Goal: Task Accomplishment & Management: Complete application form

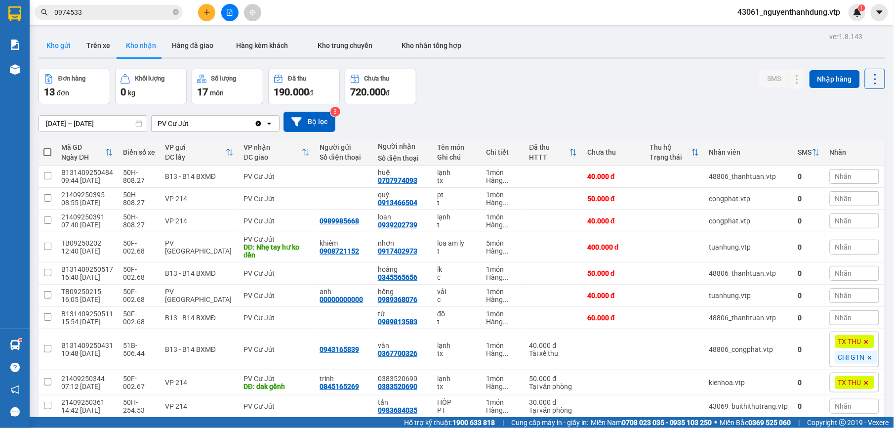
click at [64, 44] on button "Kho gửi" at bounding box center [59, 46] width 40 height 24
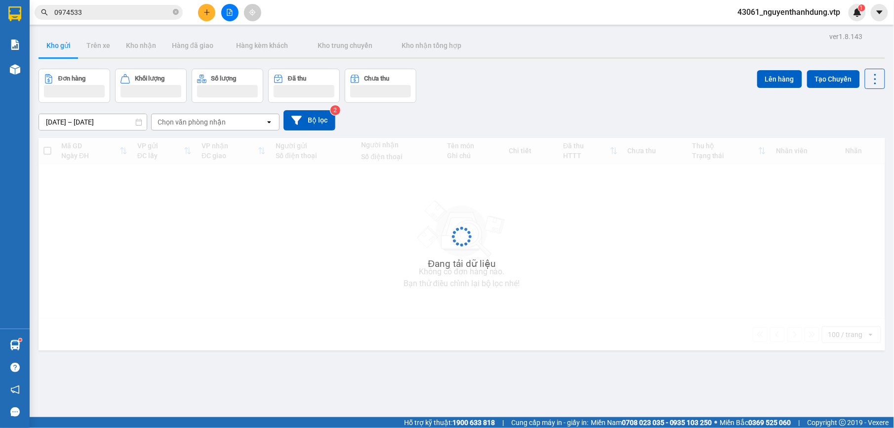
click at [231, 123] on div "Chọn văn phòng nhận" at bounding box center [209, 122] width 114 height 16
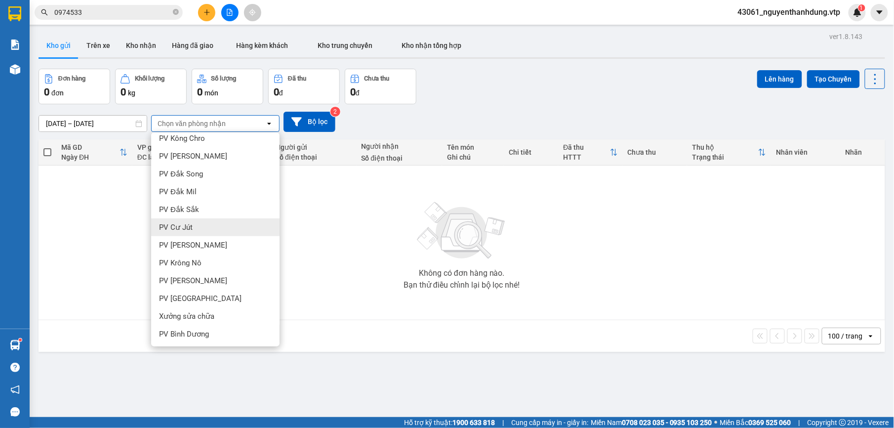
scroll to position [327, 0]
click at [189, 226] on div "VP 214" at bounding box center [215, 227] width 128 height 18
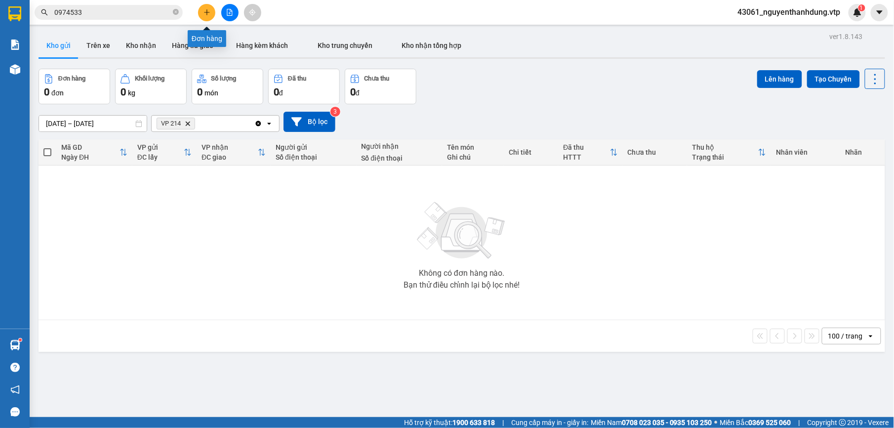
click at [210, 13] on icon "plus" at bounding box center [207, 12] width 7 height 7
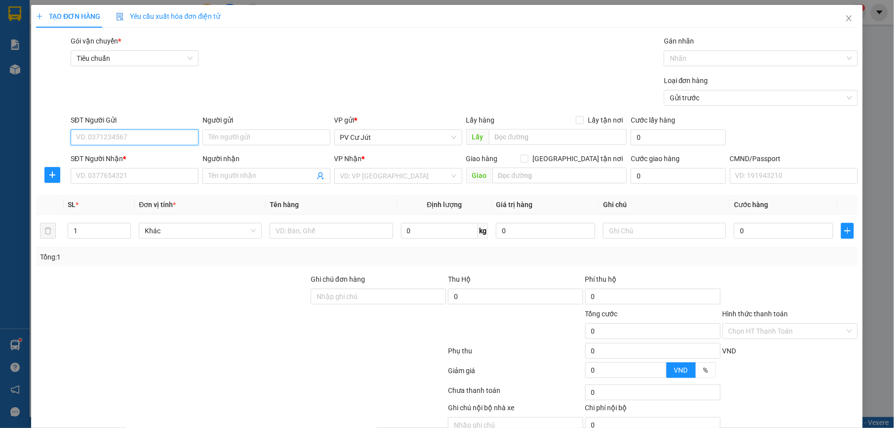
click at [136, 137] on input "SĐT Người Gửi" at bounding box center [135, 137] width 128 height 16
type input "0832436115"
click at [302, 141] on input "Người gửi" at bounding box center [267, 137] width 128 height 16
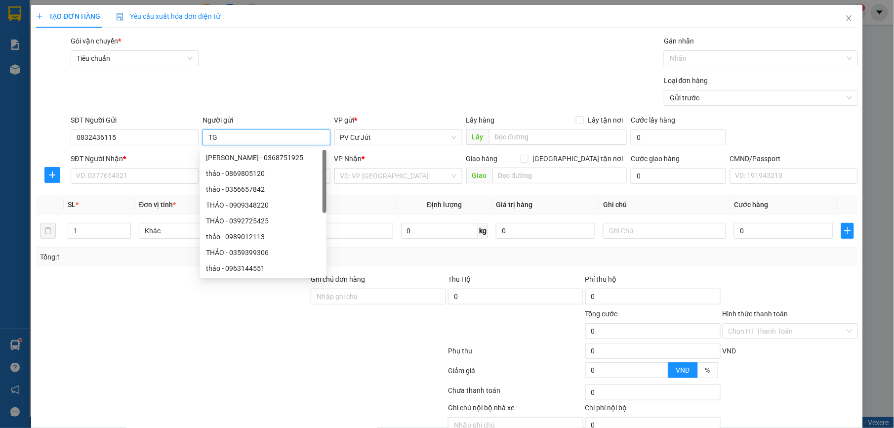
type input "T"
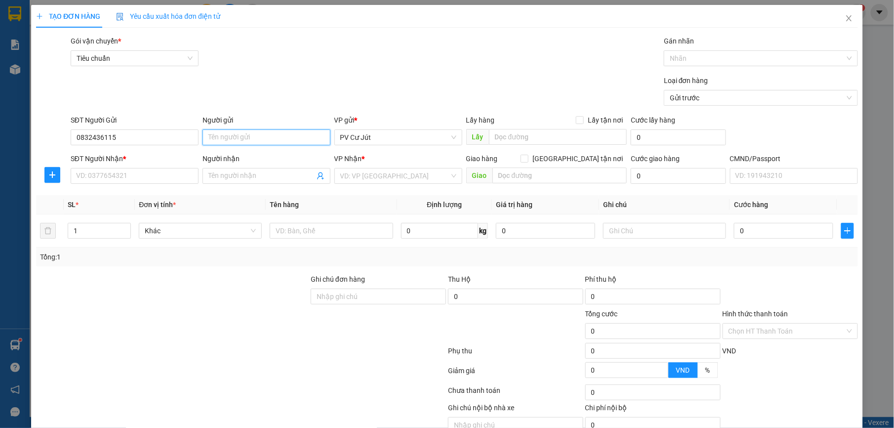
type input "G"
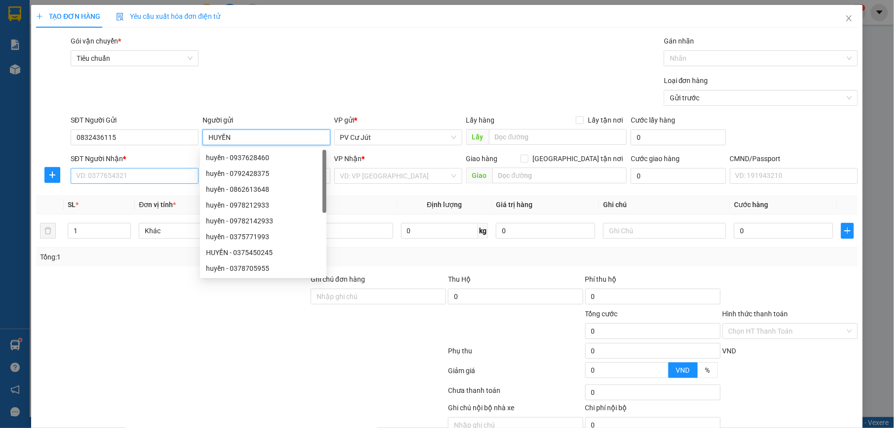
type input "HUYỀN"
click at [125, 178] on input "SĐT Người Nhận *" at bounding box center [135, 176] width 128 height 16
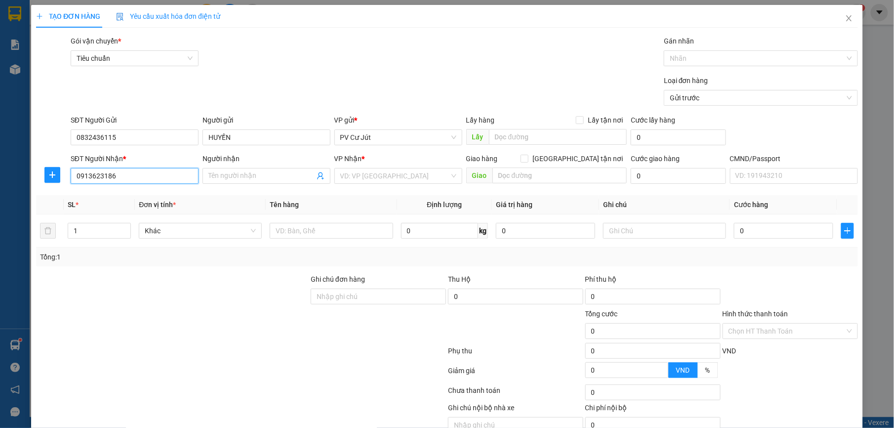
type input "0913623186"
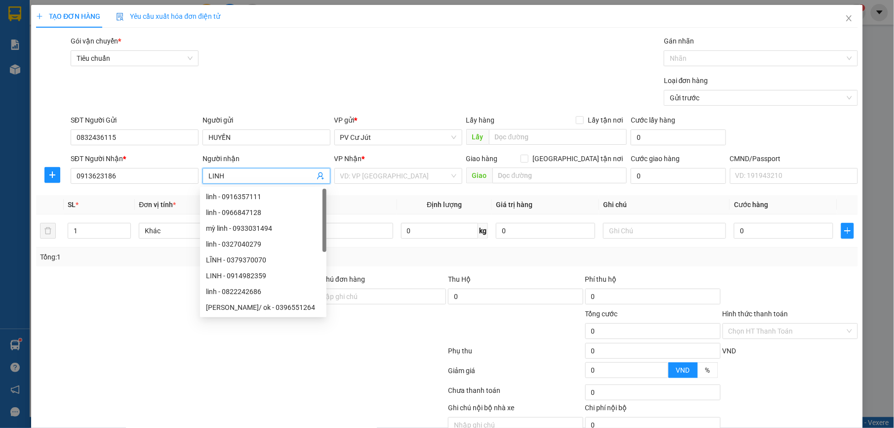
type input "LINH"
click at [389, 166] on div "VP Nhận *" at bounding box center [398, 160] width 128 height 15
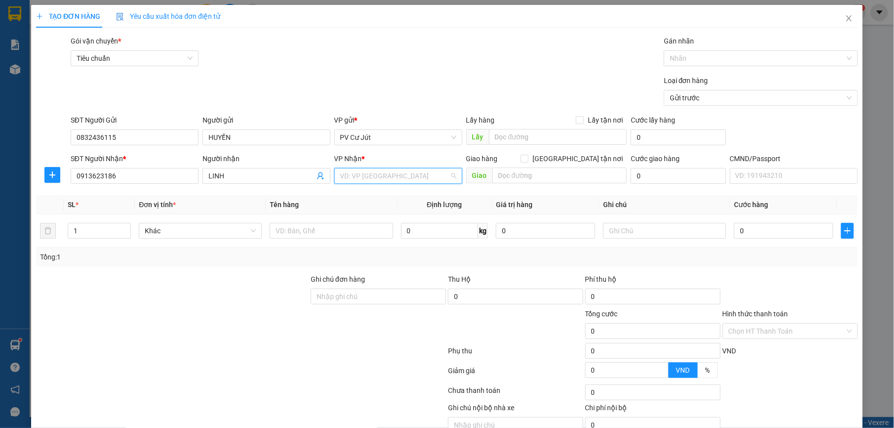
click at [389, 170] on input "search" at bounding box center [394, 175] width 109 height 15
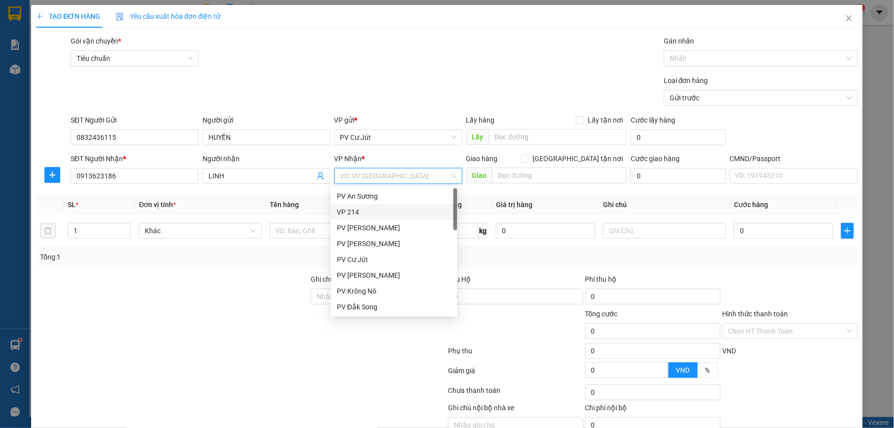
click at [367, 209] on div "VP 214" at bounding box center [394, 212] width 115 height 11
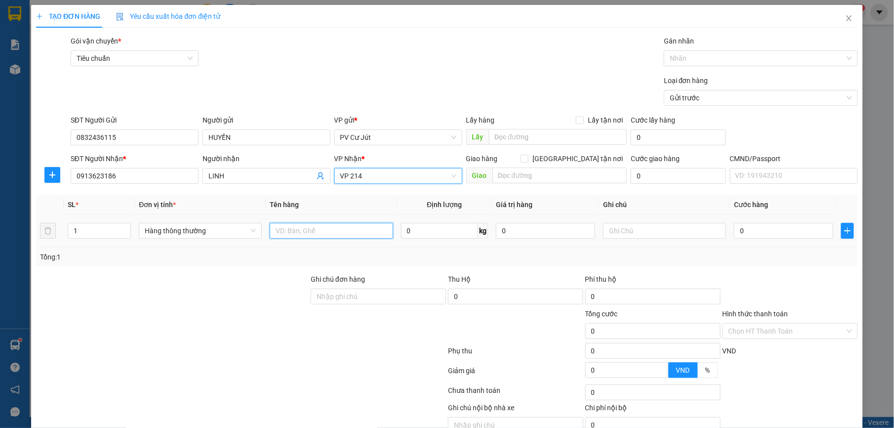
click at [297, 233] on input "text" at bounding box center [331, 231] width 123 height 16
type input "S"
type input "BƠ"
click at [683, 228] on input "text" at bounding box center [664, 231] width 123 height 16
type input "THÙNG"
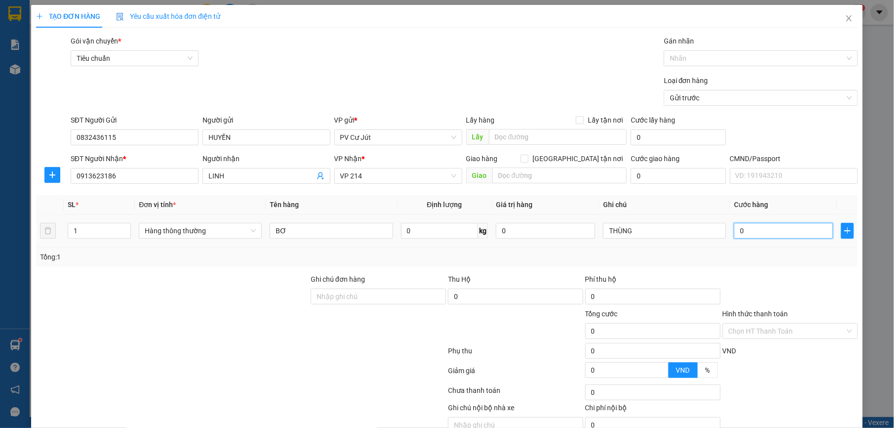
click at [735, 230] on input "0" at bounding box center [783, 231] width 99 height 16
type input "5"
type input "50"
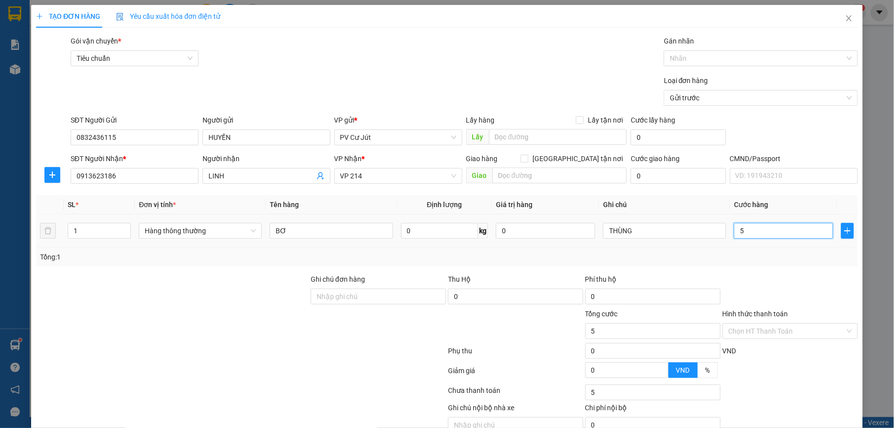
type input "50"
type input "500"
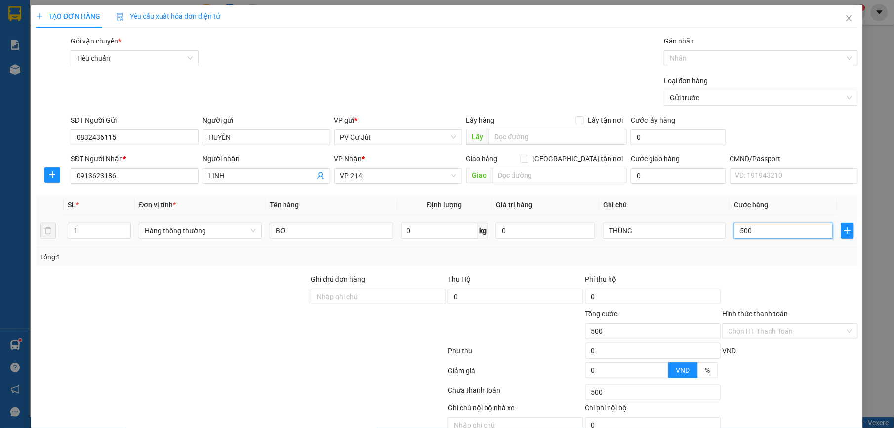
type input "5.000"
type input "50.000"
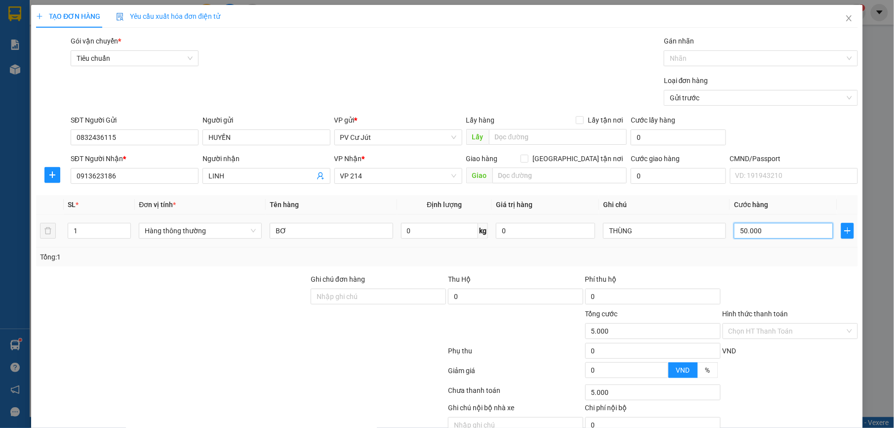
type input "50.000"
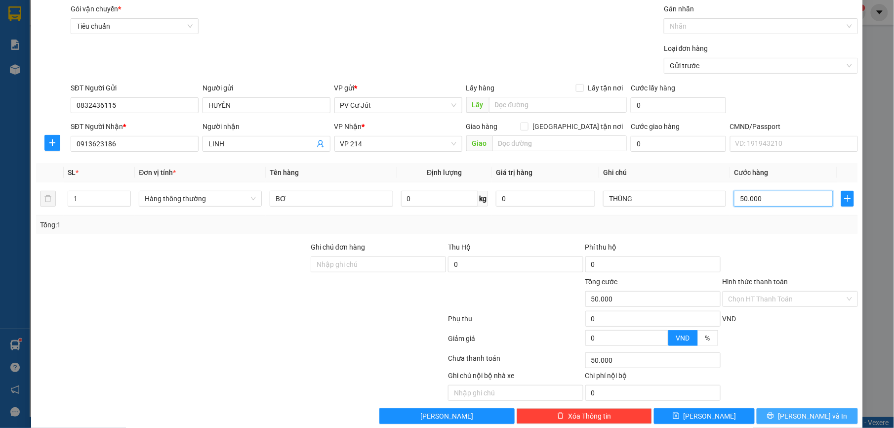
scroll to position [50, 0]
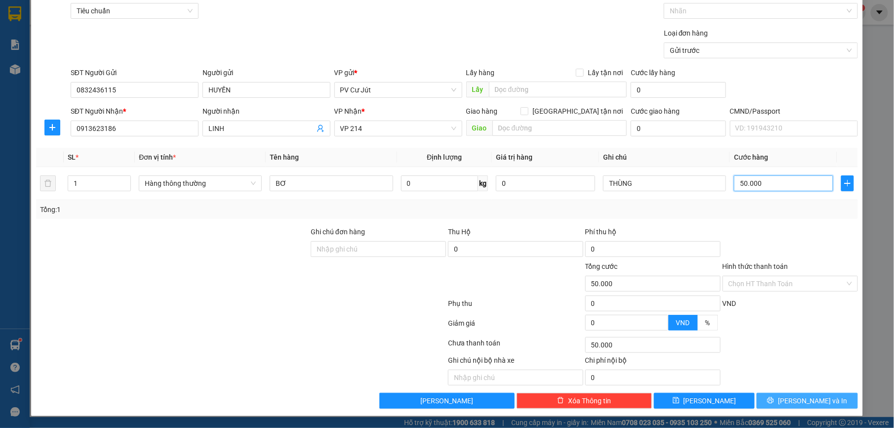
type input "50.000"
click at [796, 400] on span "[PERSON_NAME] và In" at bounding box center [812, 400] width 69 height 11
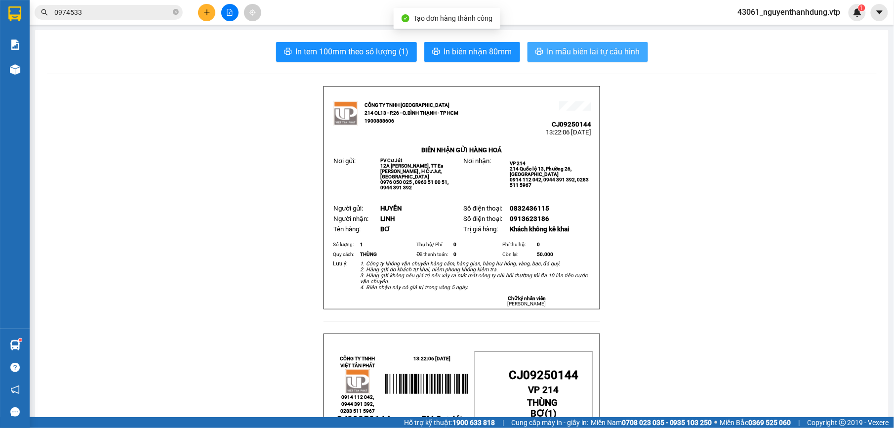
click at [601, 47] on span "In mẫu biên lai tự cấu hình" at bounding box center [593, 51] width 93 height 12
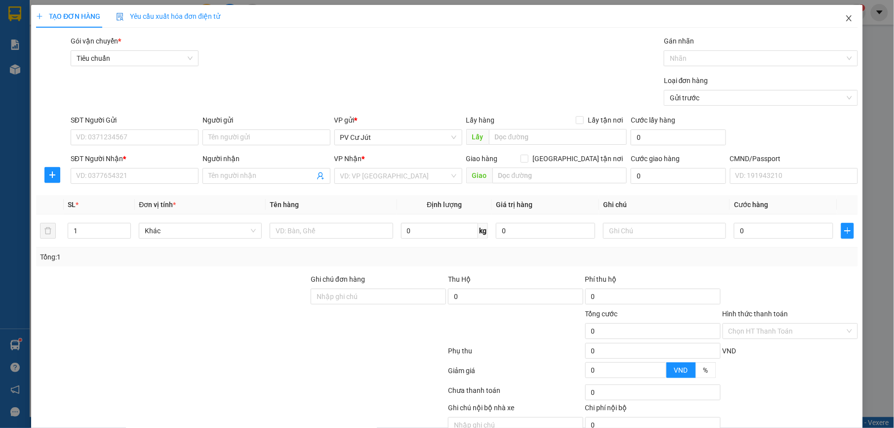
click at [845, 16] on icon "close" at bounding box center [849, 18] width 8 height 8
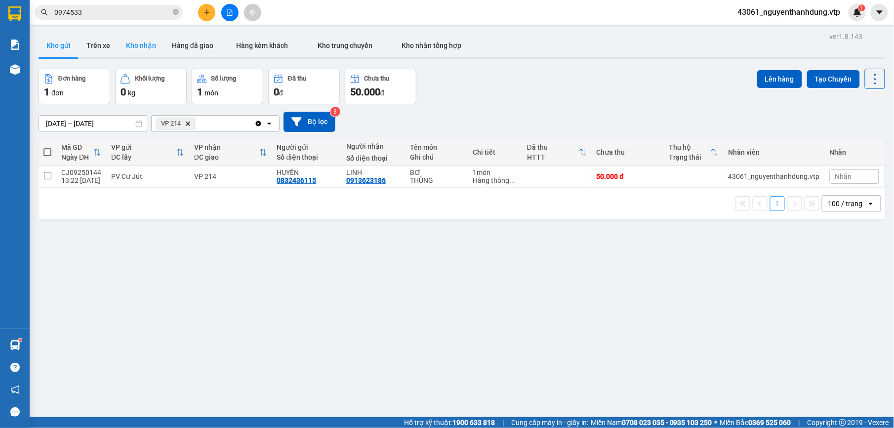
click at [127, 47] on button "Kho nhận" at bounding box center [141, 46] width 46 height 24
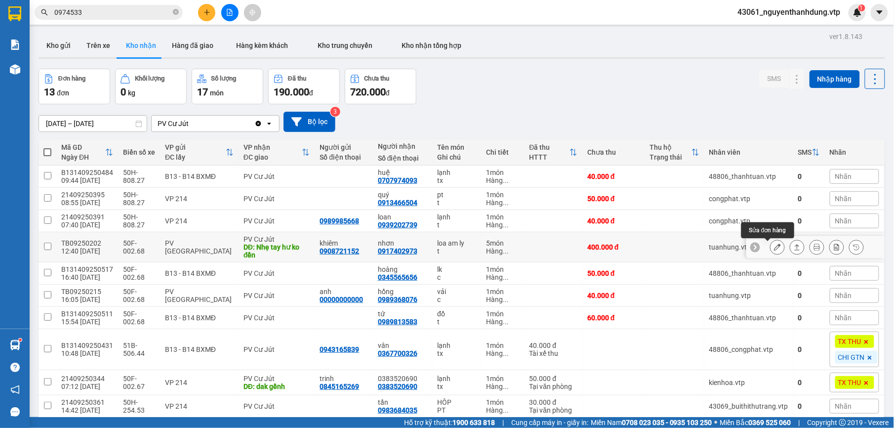
click at [771, 248] on button at bounding box center [778, 247] width 14 height 17
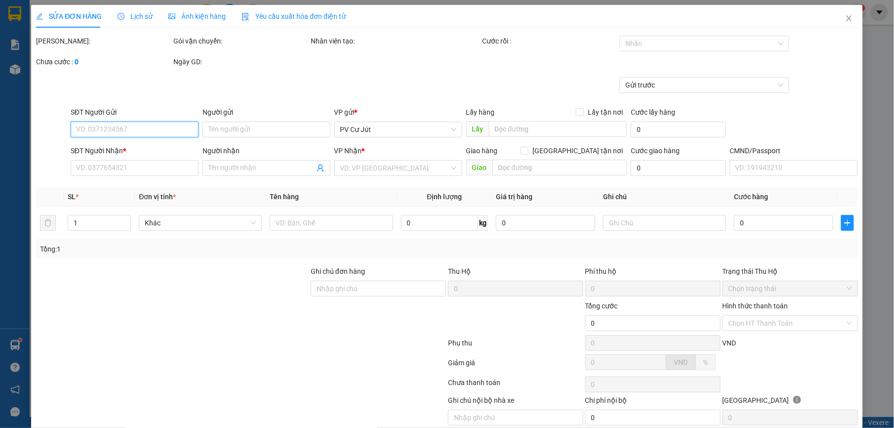
type input "0908721152"
type input "khiêm"
type input "0917402973"
type input "nhơn"
type input "Nhẹ tay hư ko đền"
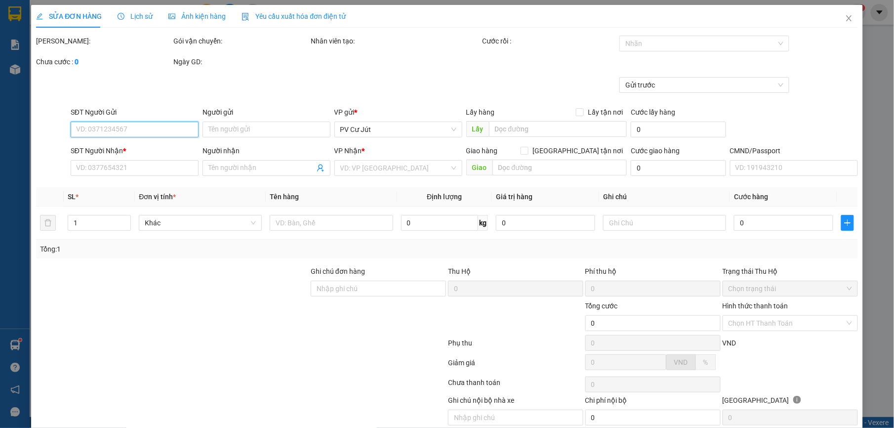
type input "400.000"
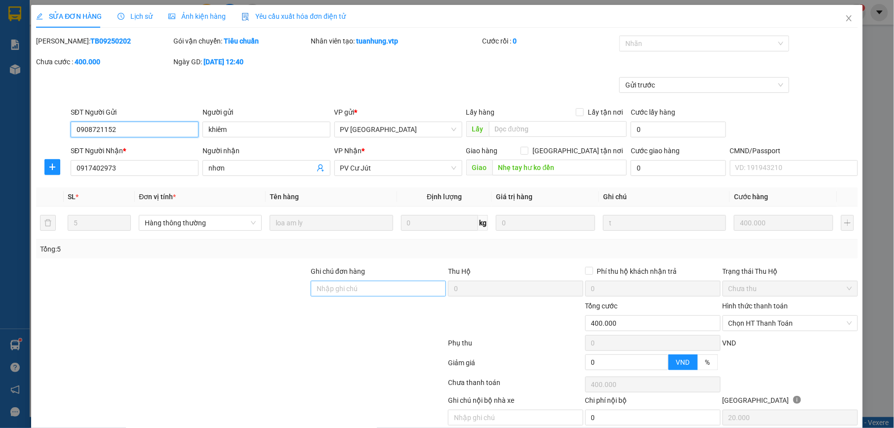
type input "20.000"
click at [374, 287] on input "Ghi chú đơn hàng" at bounding box center [378, 289] width 135 height 16
type input "KHÁCH LẤY 3K CÒN 2K TỐI XE 15280 MANG RA KHÁCH LẤY TT LUÔN"
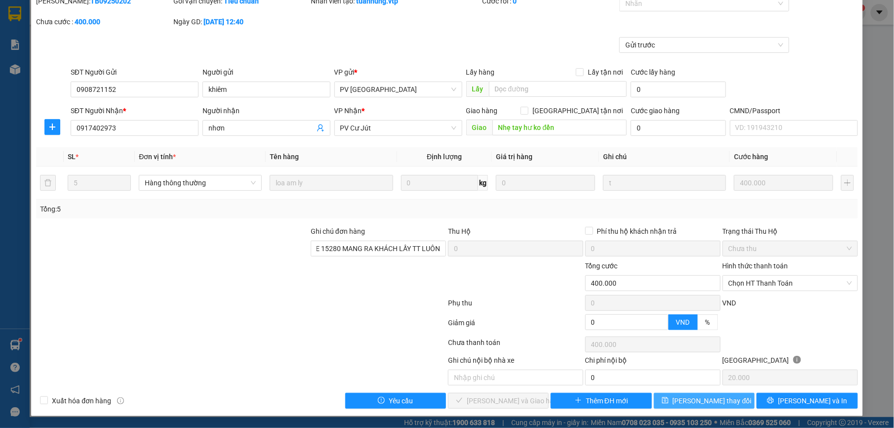
scroll to position [0, 0]
click at [693, 400] on span "[PERSON_NAME] thay đổi" at bounding box center [712, 400] width 79 height 11
